Goal: Find contact information: Find contact information

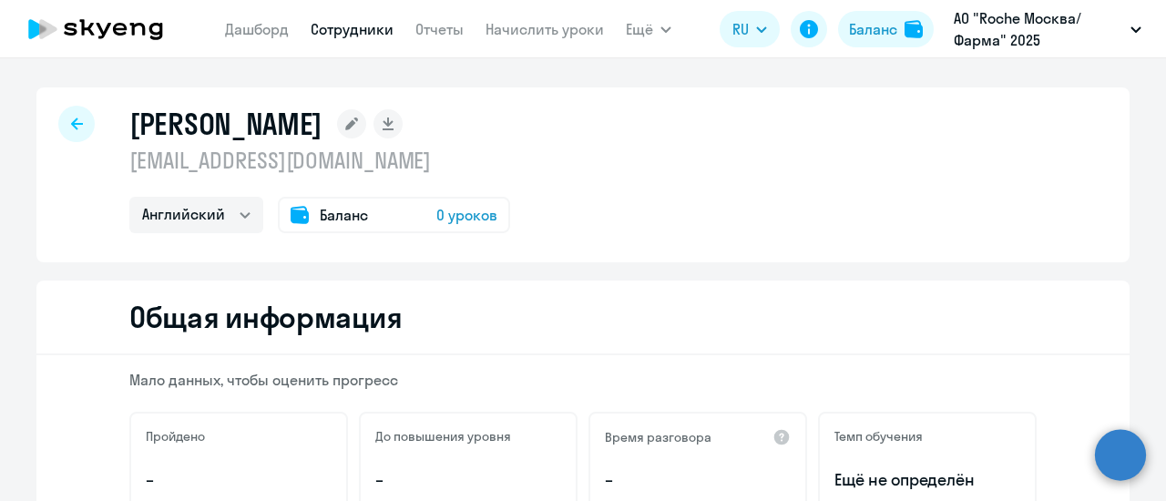
select select "english"
click at [73, 133] on div at bounding box center [76, 124] width 36 height 36
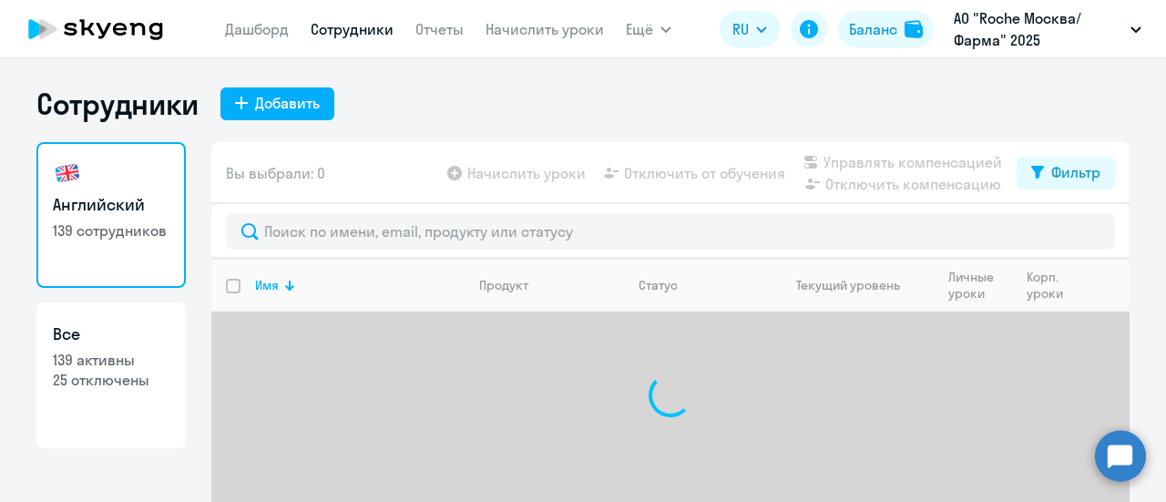
select select "30"
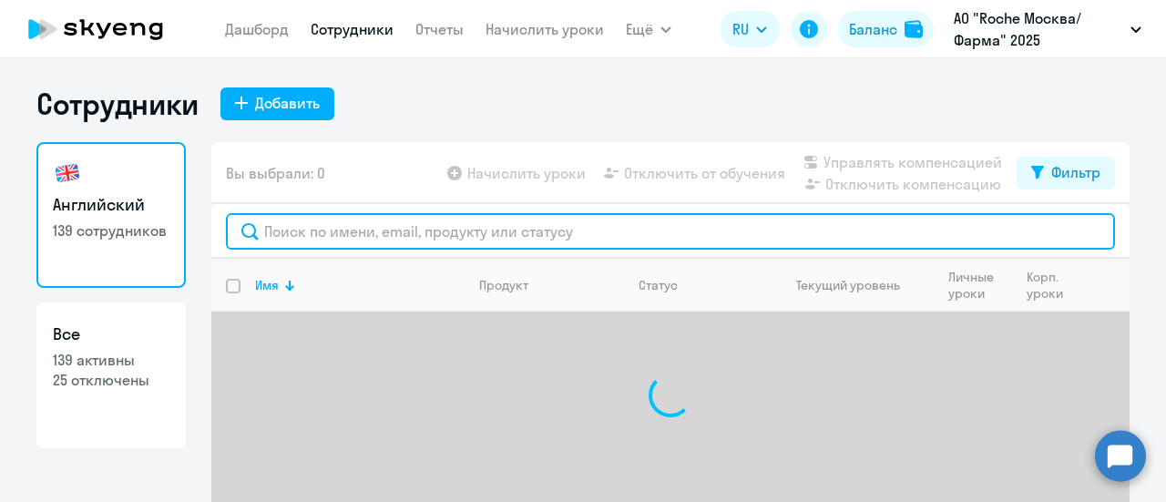
click at [312, 228] on input "text" at bounding box center [670, 231] width 889 height 36
paste input "yevgeniy.tolokonnikov@roche.com"
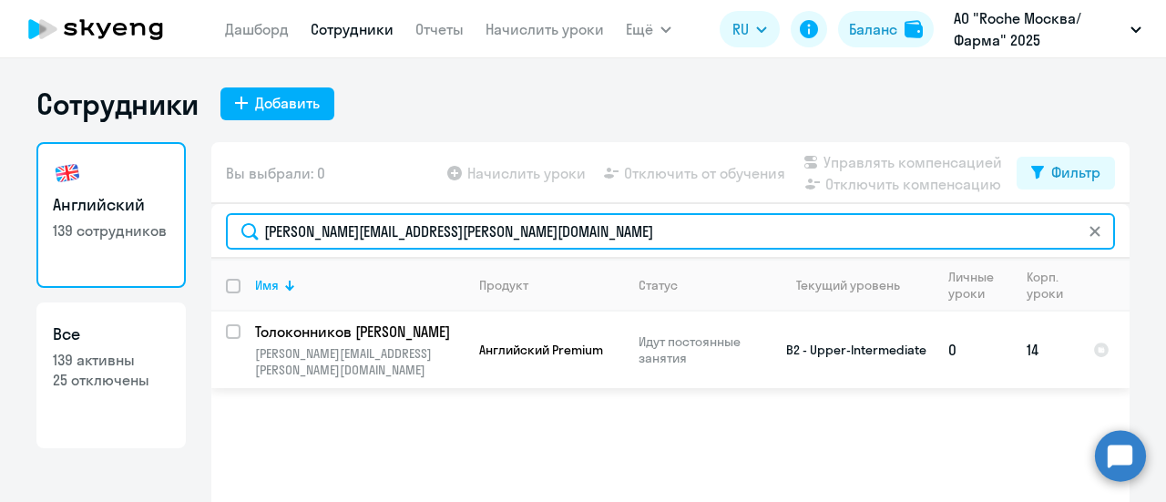
type input "yevgeniy.tolokonnikov@roche.com"
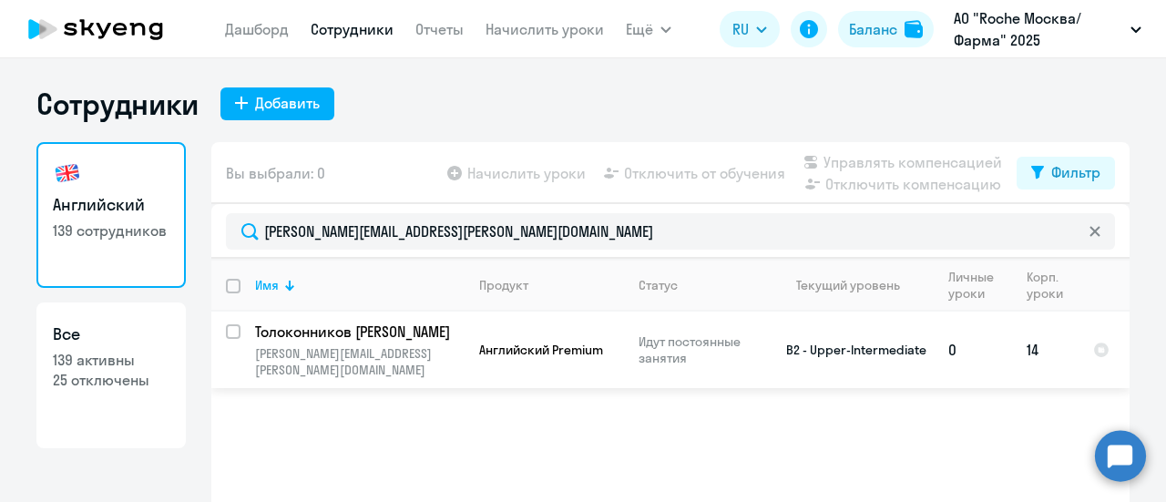
click at [442, 333] on p "Толоконников Евгений" at bounding box center [358, 332] width 206 height 20
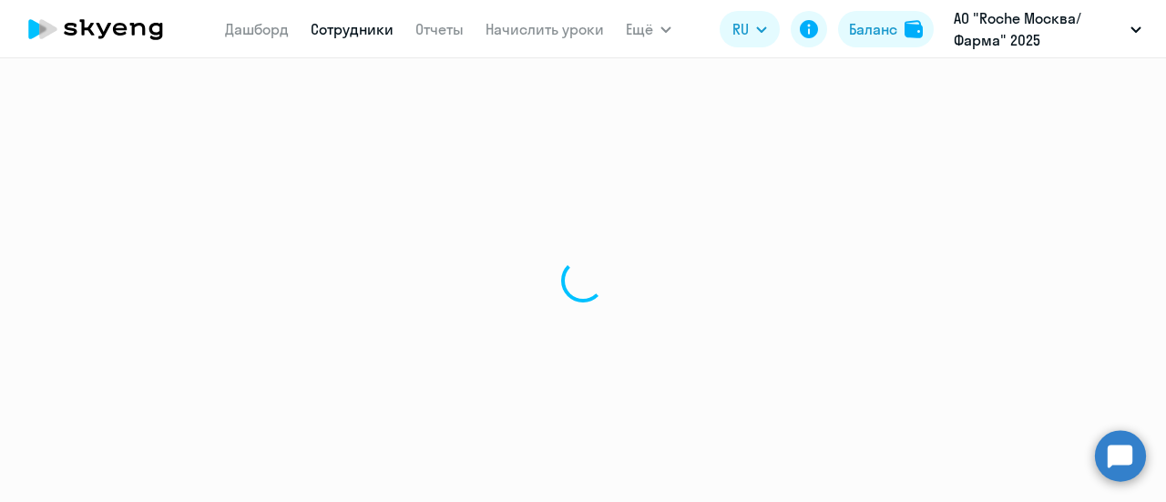
select select "english"
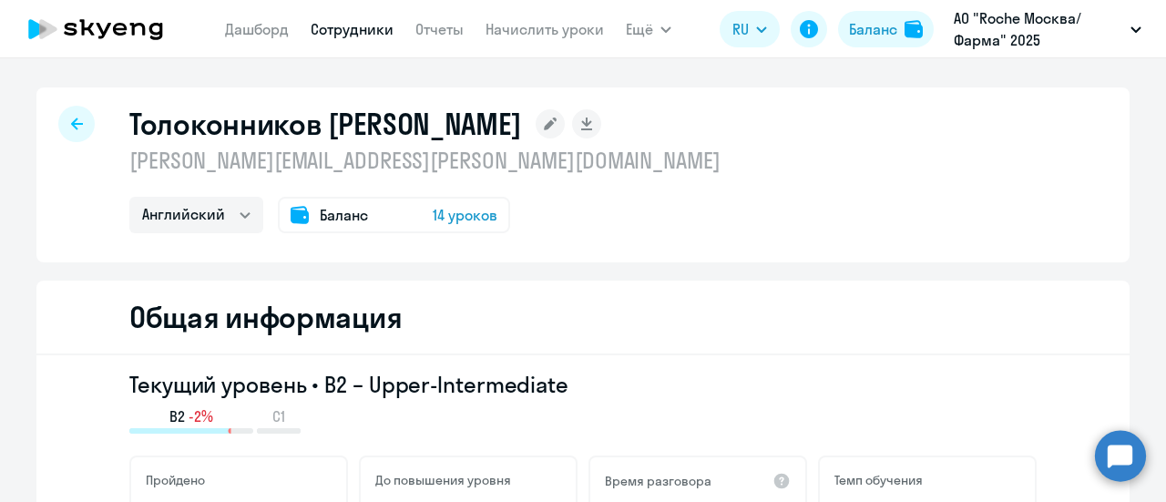
click at [67, 138] on div at bounding box center [76, 124] width 36 height 36
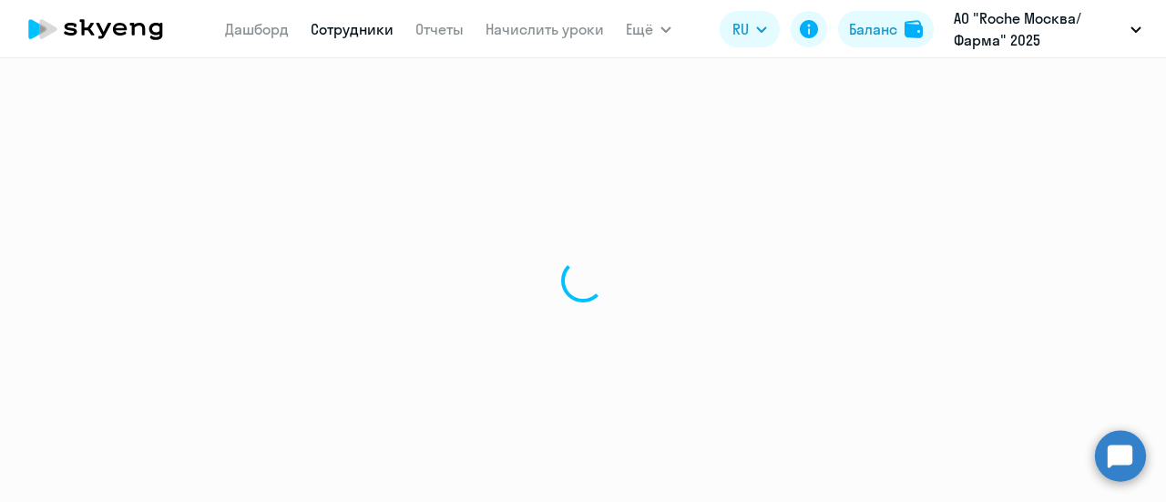
select select "30"
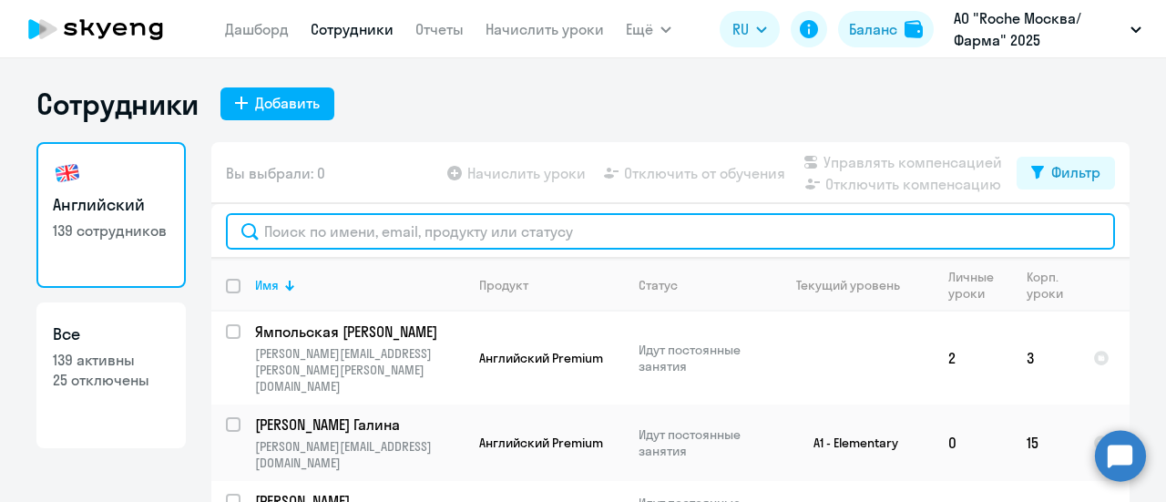
click at [455, 230] on input "text" at bounding box center [670, 231] width 889 height 36
paste input "yevgeniy.tolokonnikov@roche.com"
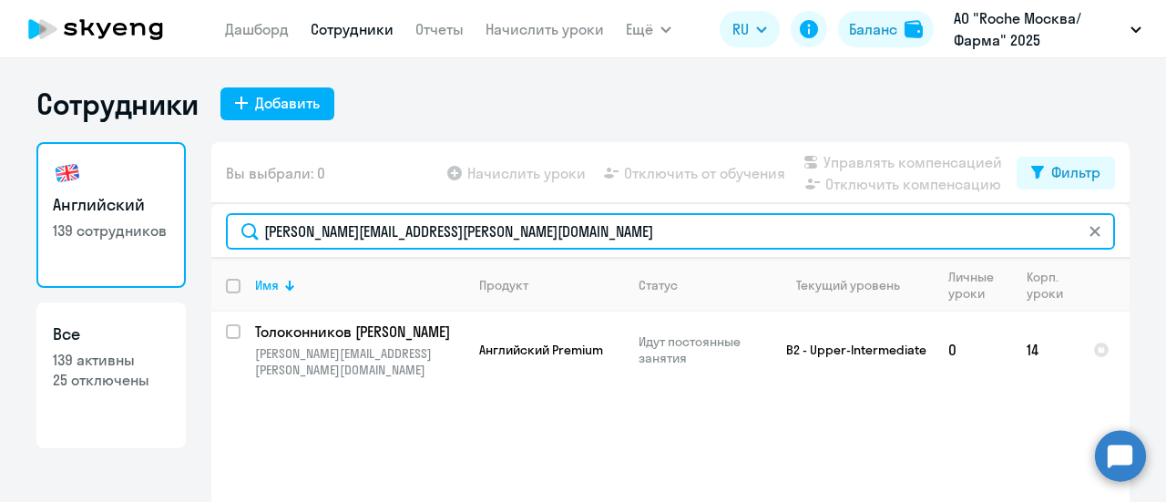
drag, startPoint x: 496, startPoint y: 230, endPoint x: 192, endPoint y: 241, distance: 303.6
click at [192, 241] on div "Английский 139 сотрудников Все 139 активны 25 отключены Вы выбрали: 0 Начислить…" at bounding box center [582, 362] width 1093 height 441
paste input "Anna.Albitskaya"
type input "Anna.Albitskaya@roche.com"
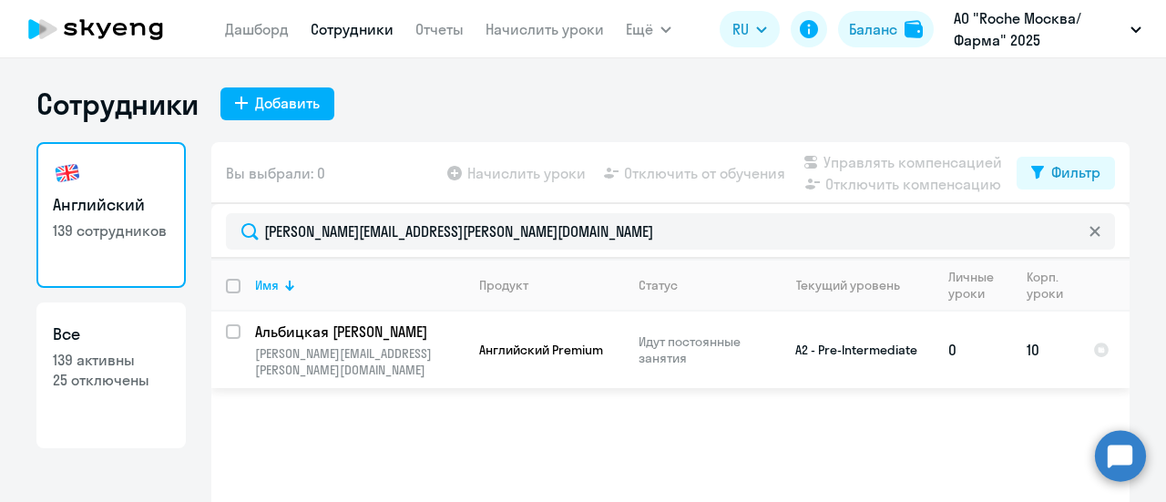
drag, startPoint x: 425, startPoint y: 355, endPoint x: 251, endPoint y: 362, distance: 174.1
click at [251, 362] on td "Альбицкая Анна anna.albitskaya@roche.com" at bounding box center [352, 350] width 224 height 77
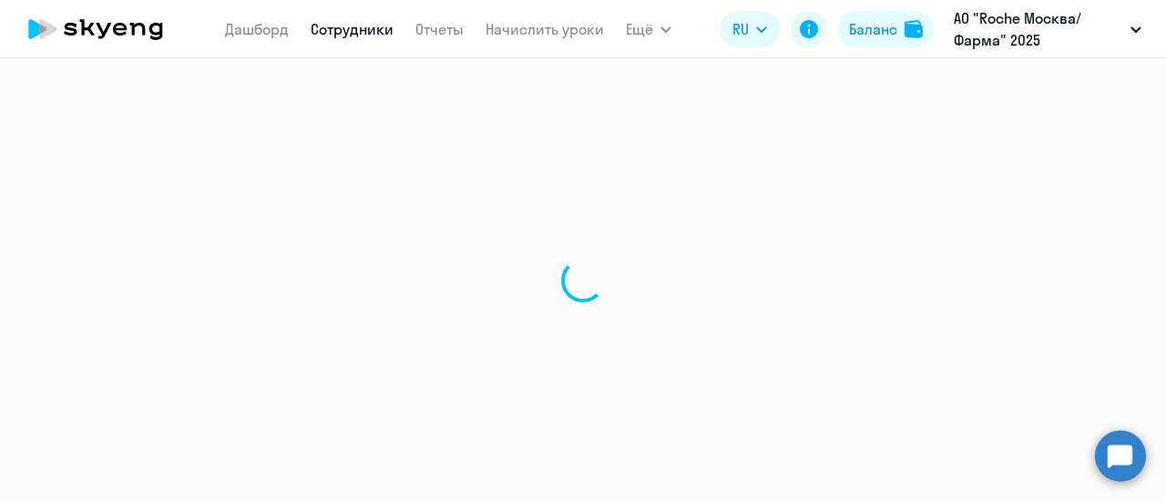
select select "english"
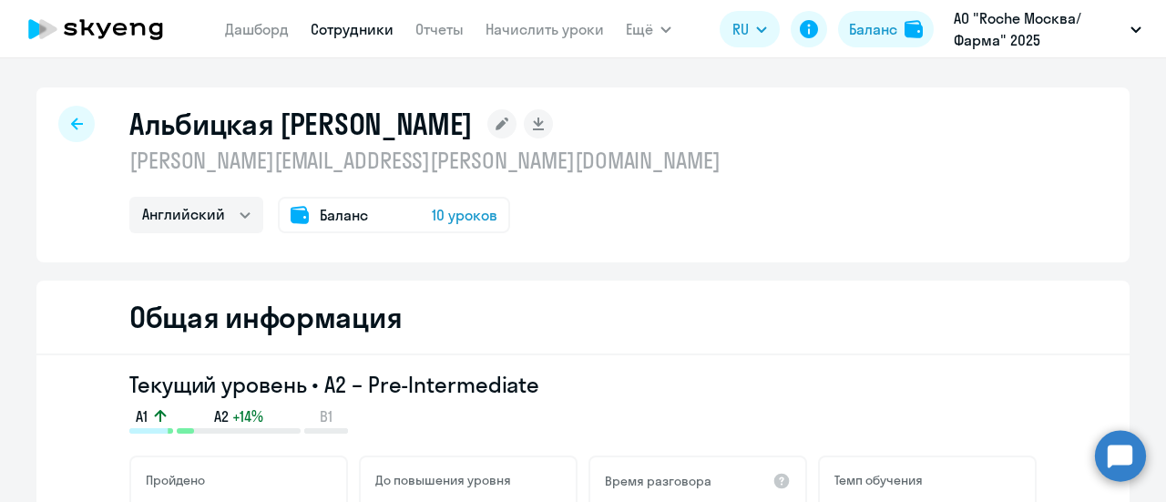
drag, startPoint x: 417, startPoint y: 157, endPoint x: 117, endPoint y: 163, distance: 300.7
click at [117, 163] on div "Альбицкая Анна anna.albitskaya@roche.com Английский Баланс 10 уроков" at bounding box center [582, 174] width 1093 height 175
copy p "anna.albitskaya@roche.com"
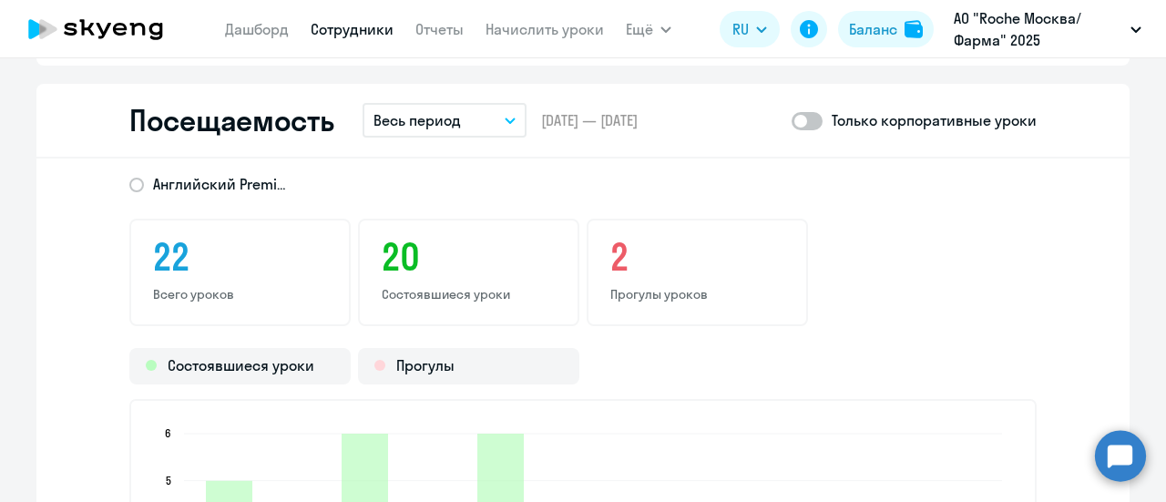
scroll to position [2277, 0]
